Goal: Task Accomplishment & Management: Use online tool/utility

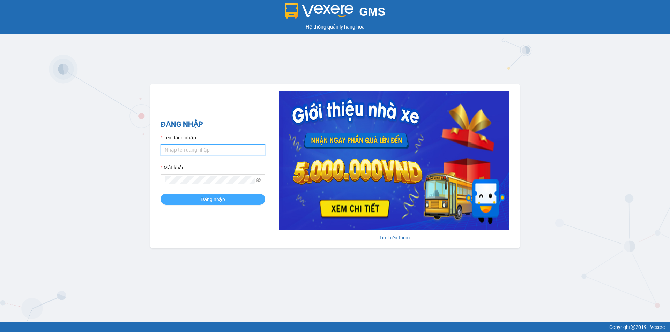
type input "camloan.cuctunglimo"
click at [202, 198] on span "Đăng nhập" at bounding box center [213, 200] width 24 height 8
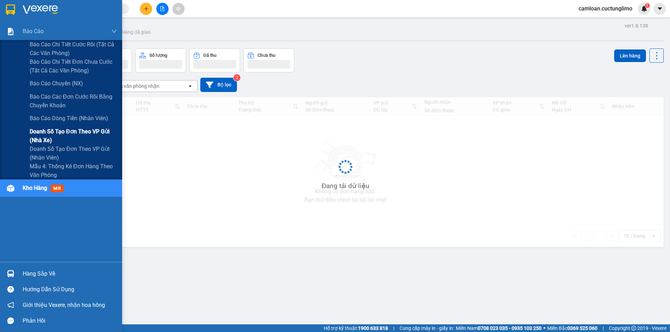
click at [46, 130] on span "Doanh số tạo đơn theo VP gửi (nhà xe)" at bounding box center [73, 135] width 87 height 17
